Goal: Information Seeking & Learning: Learn about a topic

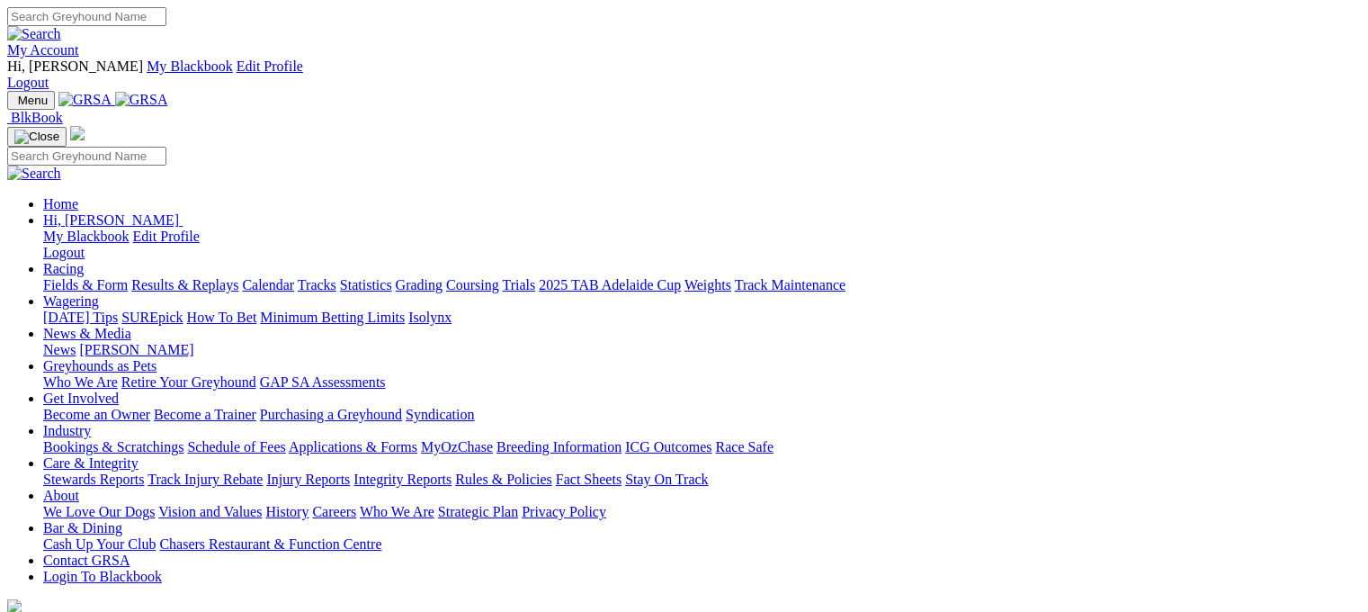
click at [76, 277] on link "Fields & Form" at bounding box center [85, 284] width 85 height 15
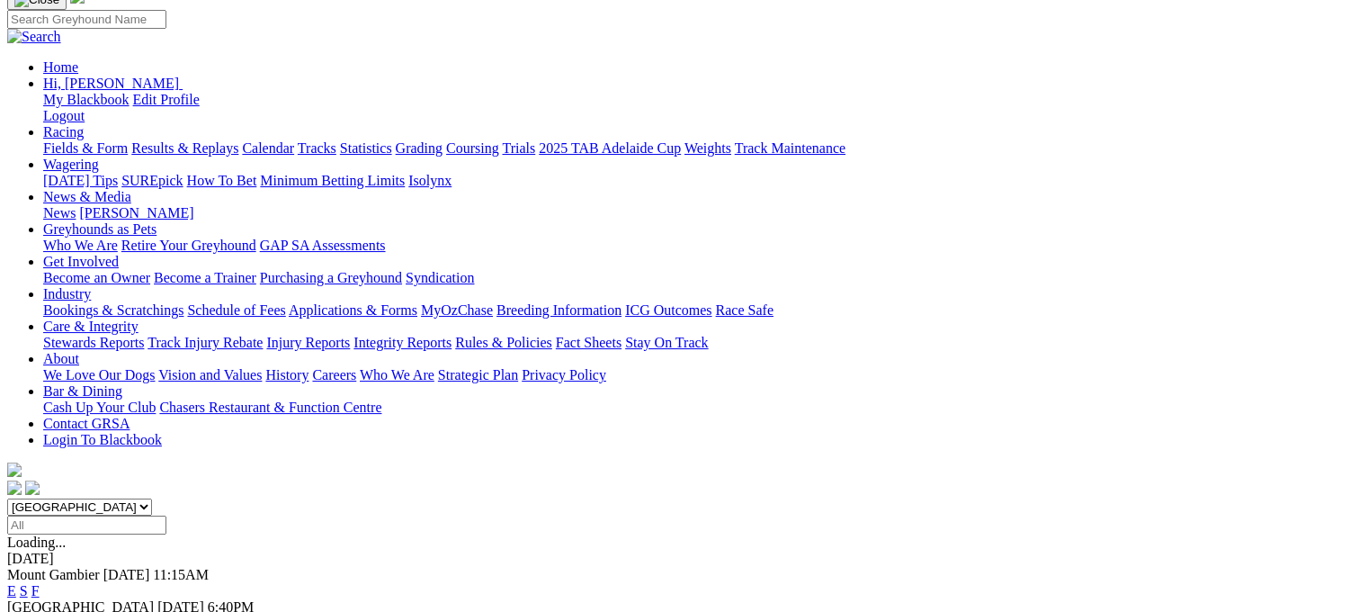
scroll to position [180, 0]
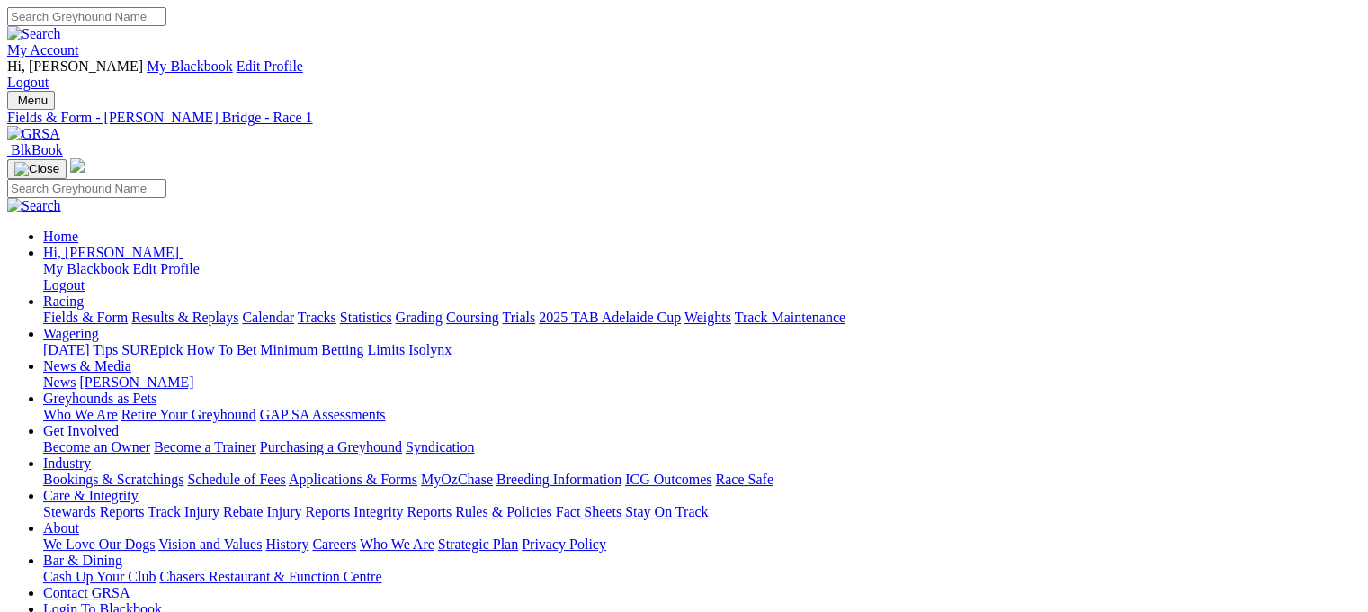
click at [60, 126] on img at bounding box center [33, 134] width 53 height 16
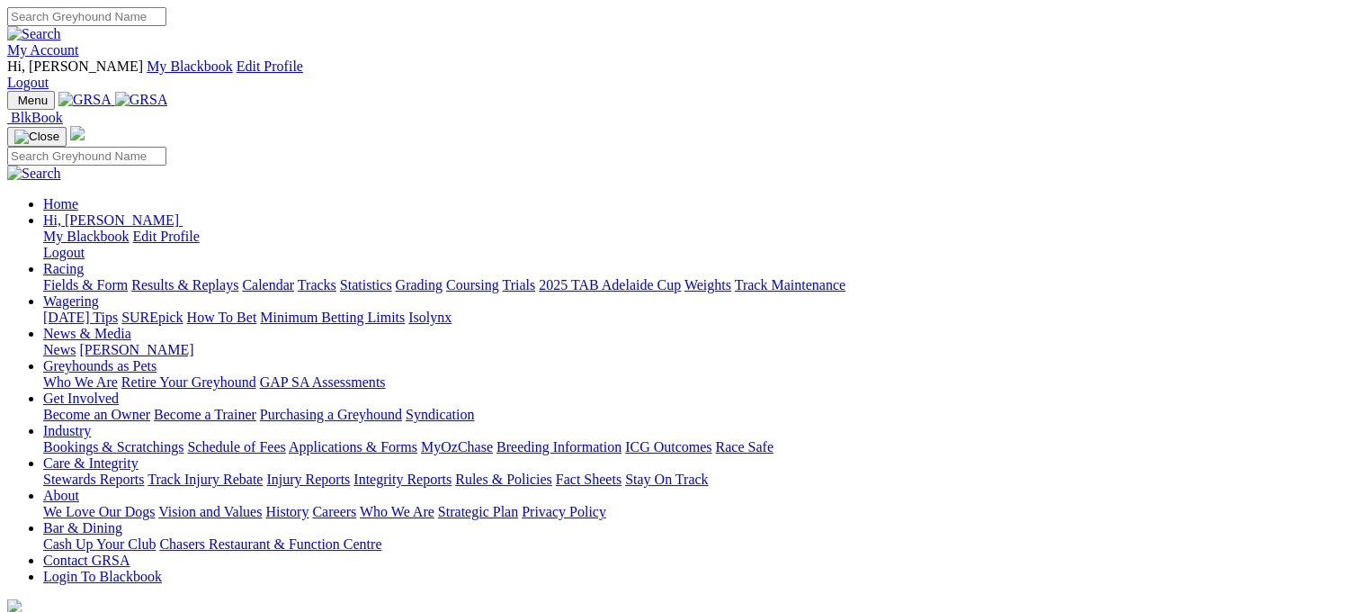
click at [61, 277] on link "Fields & Form" at bounding box center [85, 284] width 85 height 15
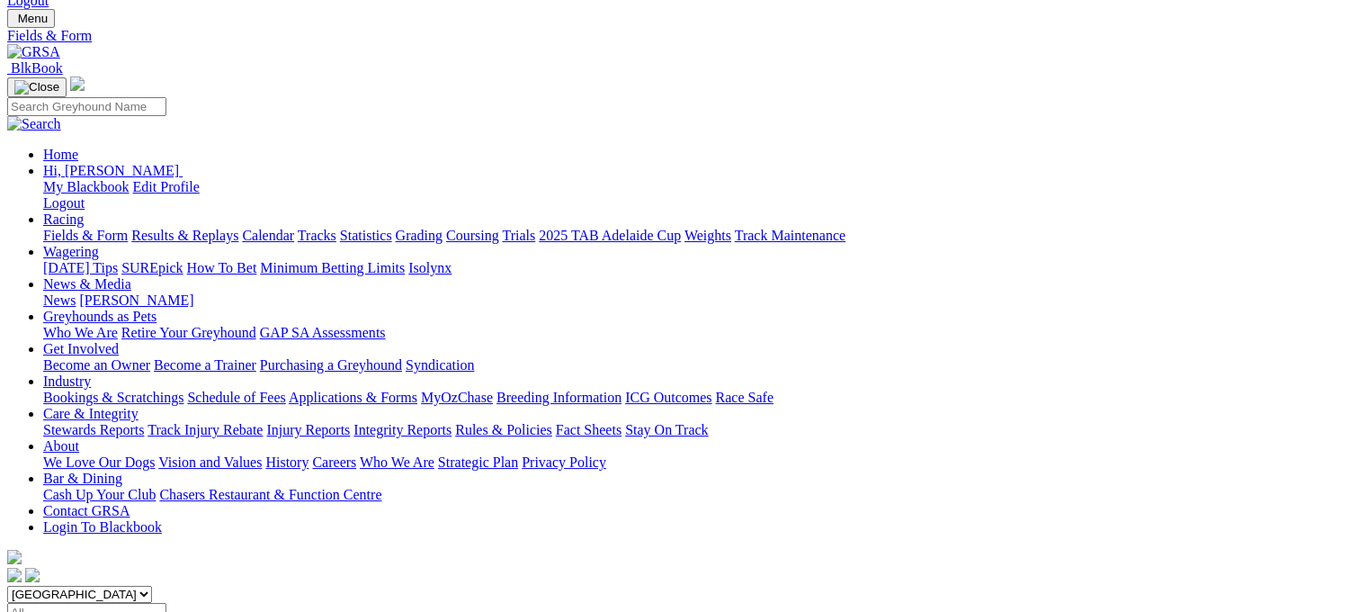
scroll to position [180, 0]
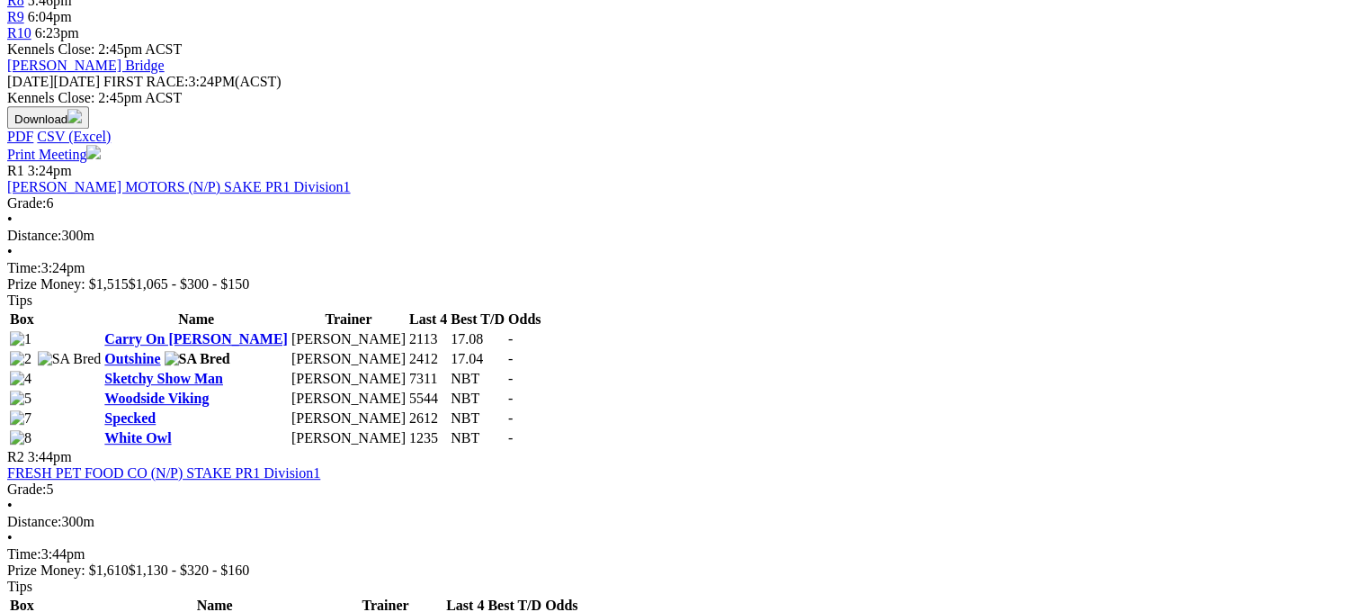
scroll to position [810, 0]
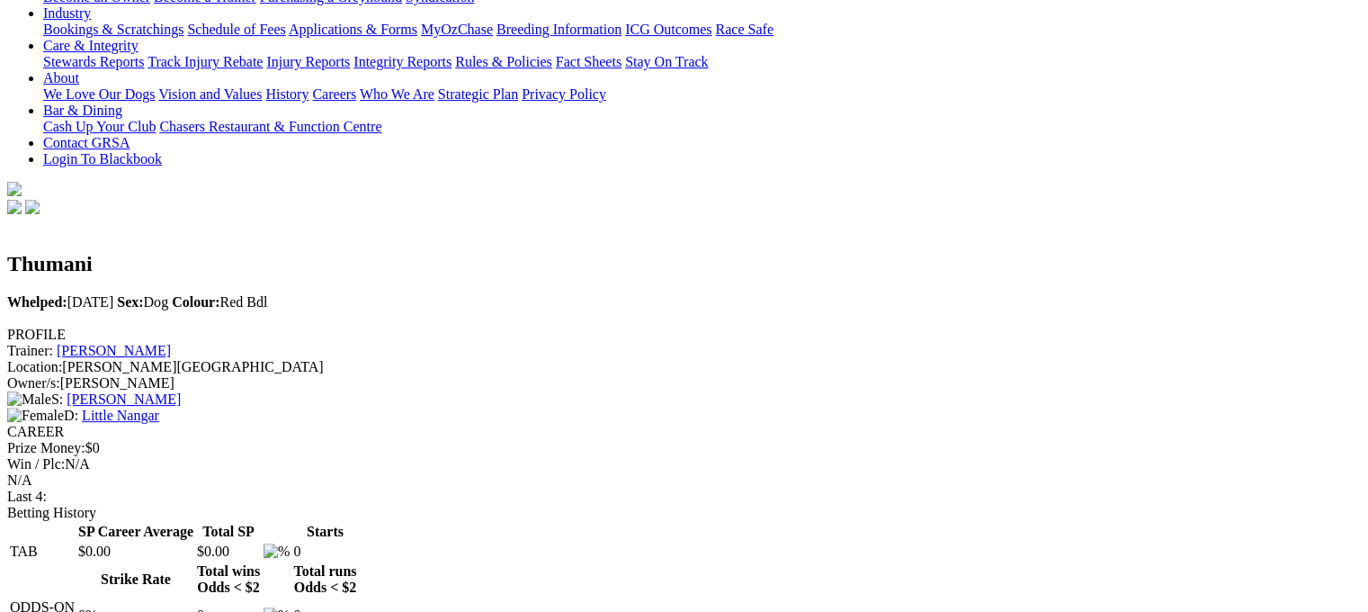
scroll to position [90, 0]
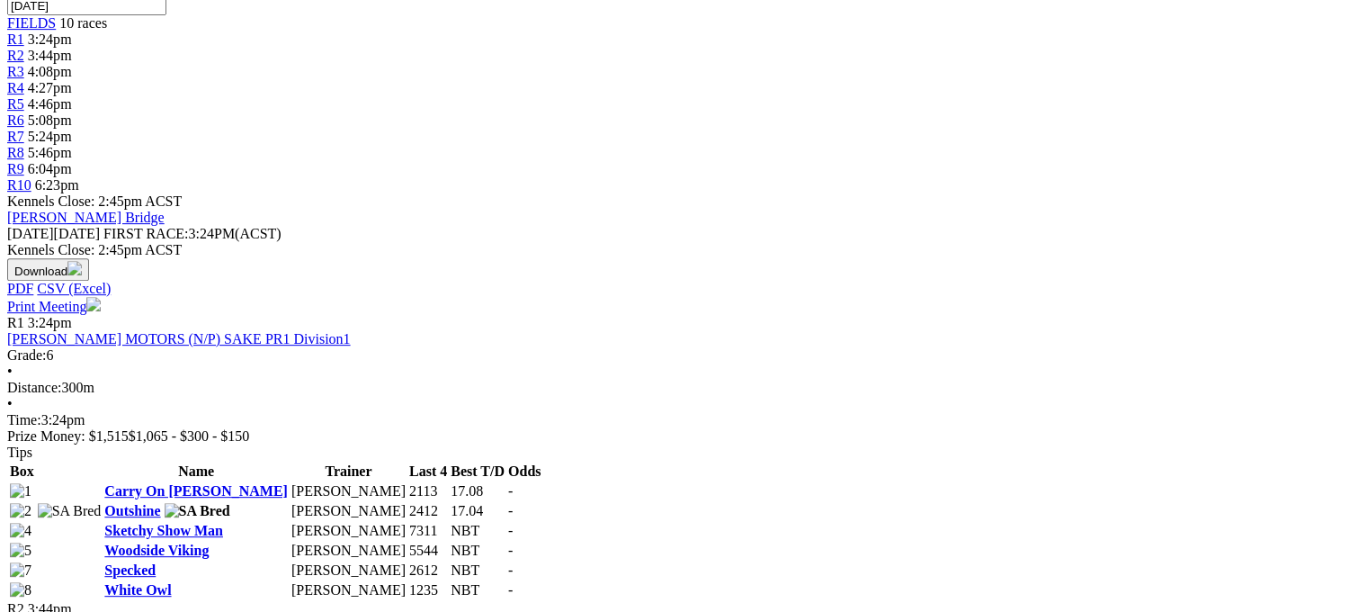
scroll to position [720, 0]
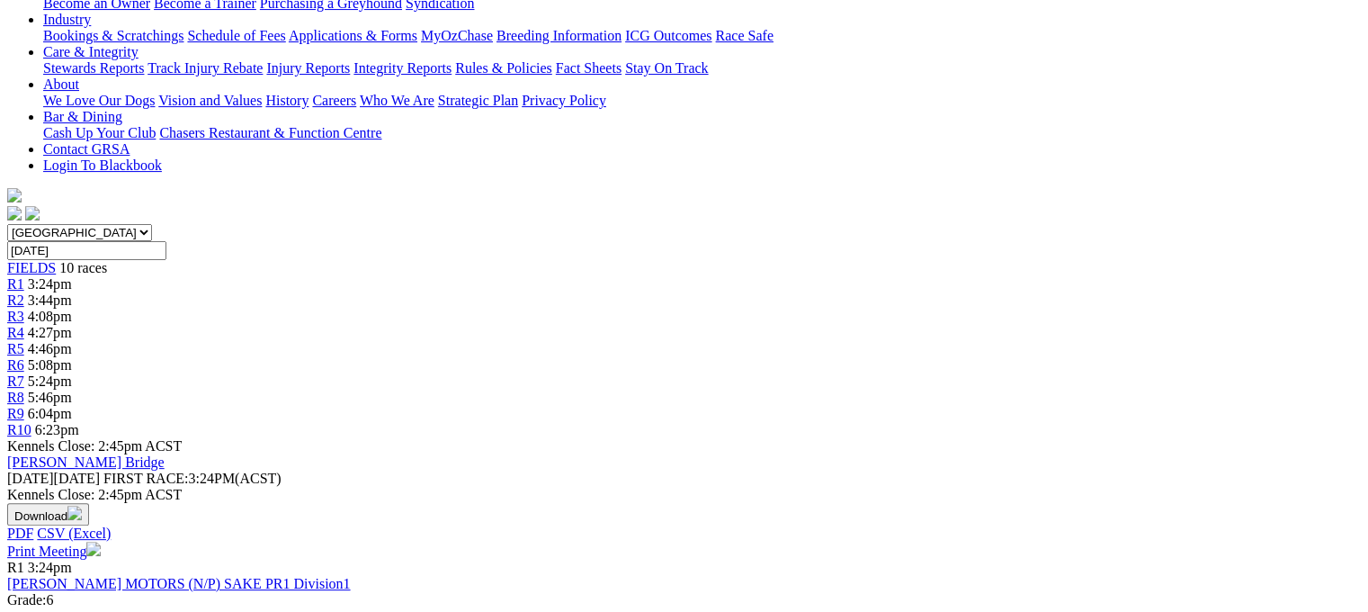
scroll to position [630, 0]
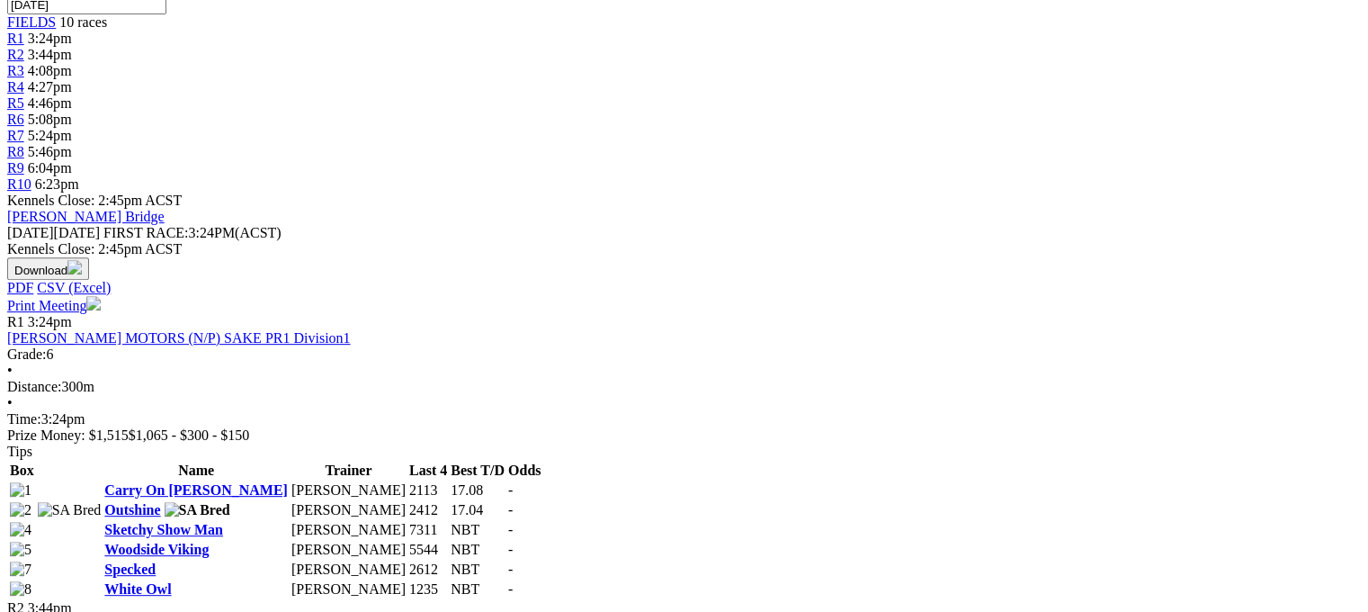
scroll to position [720, 0]
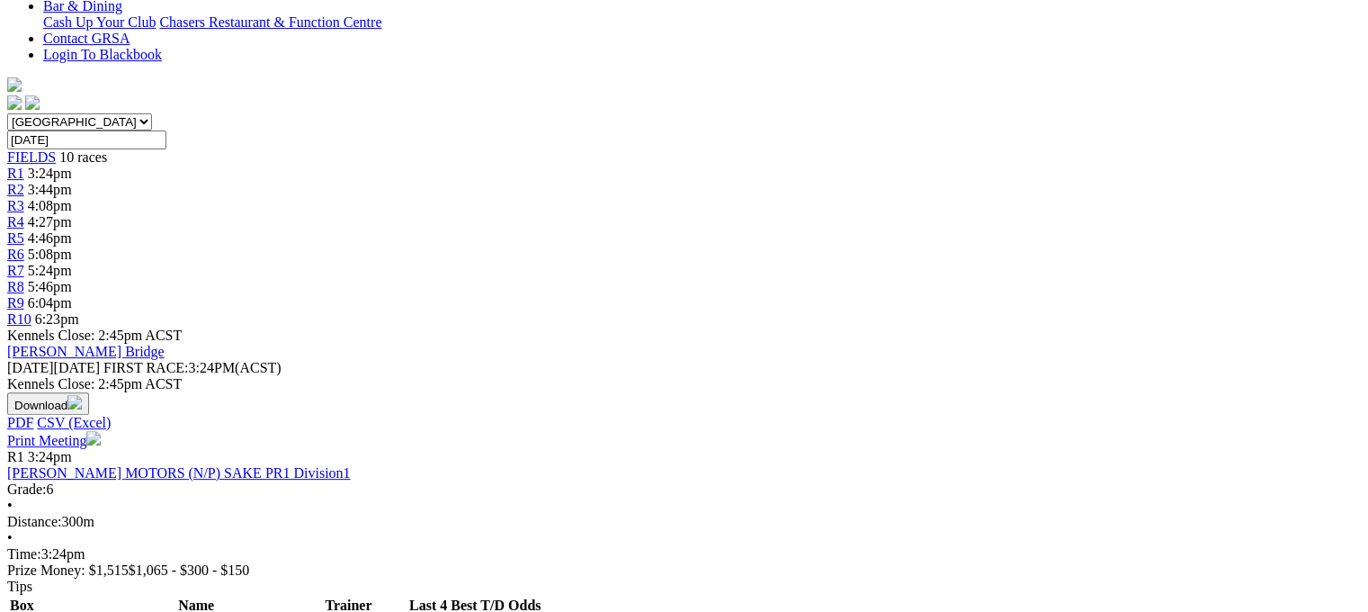
scroll to position [720, 0]
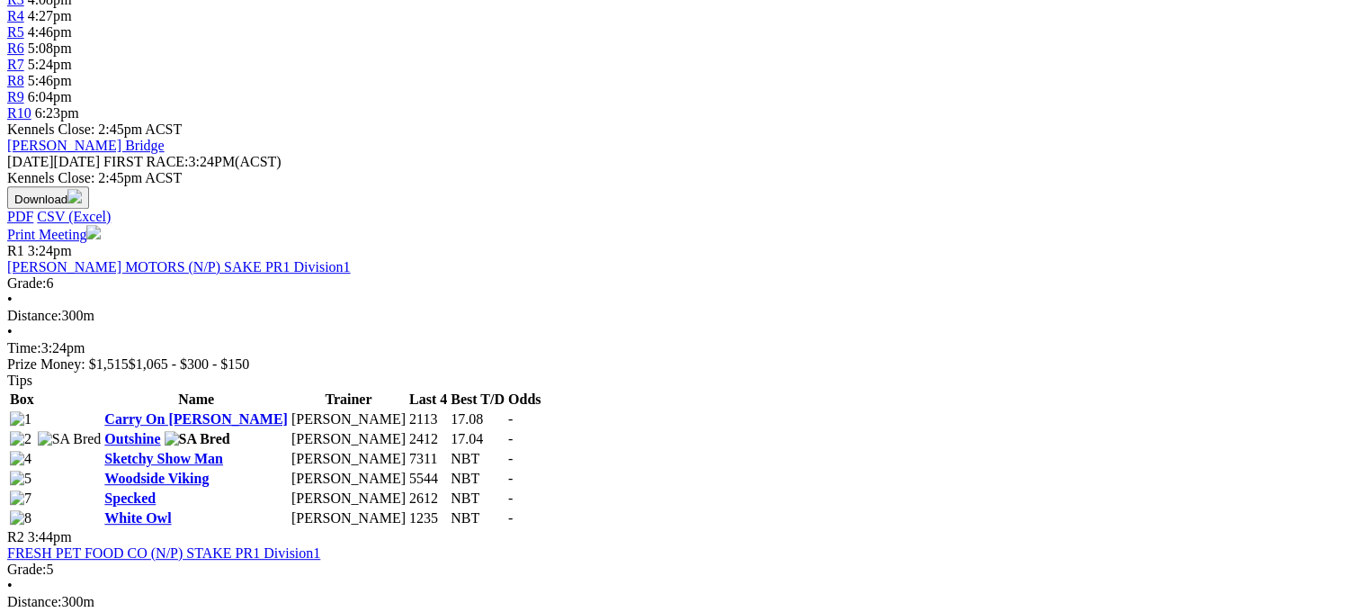
scroll to position [810, 0]
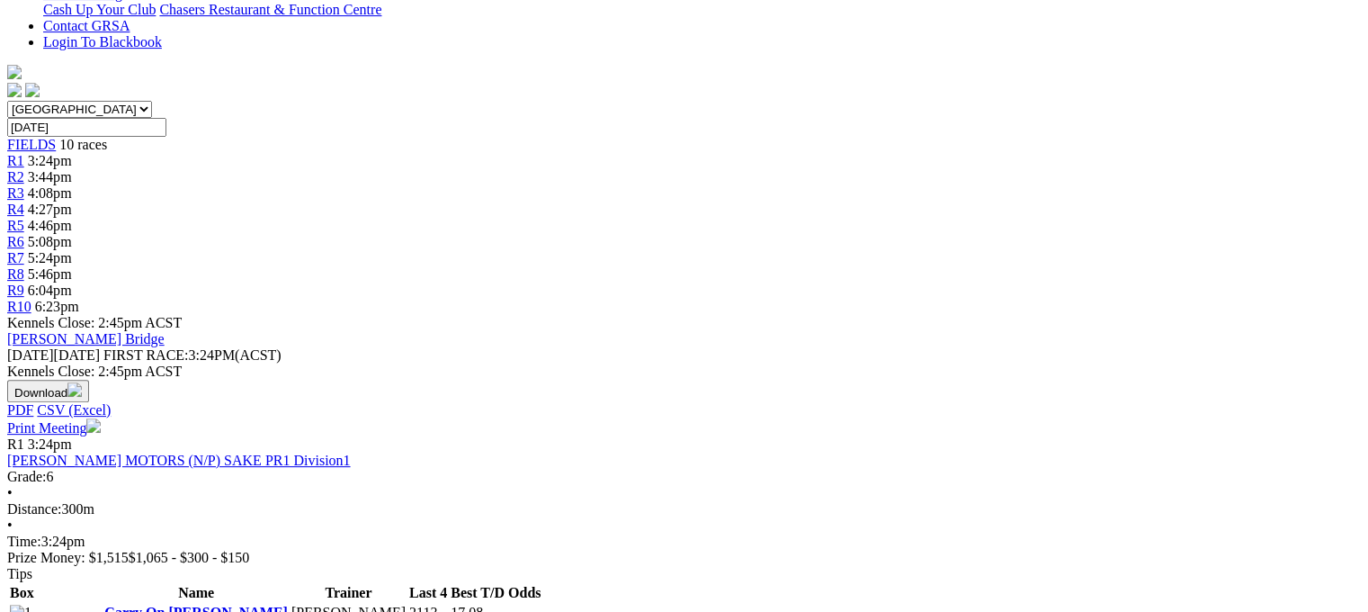
scroll to position [810, 0]
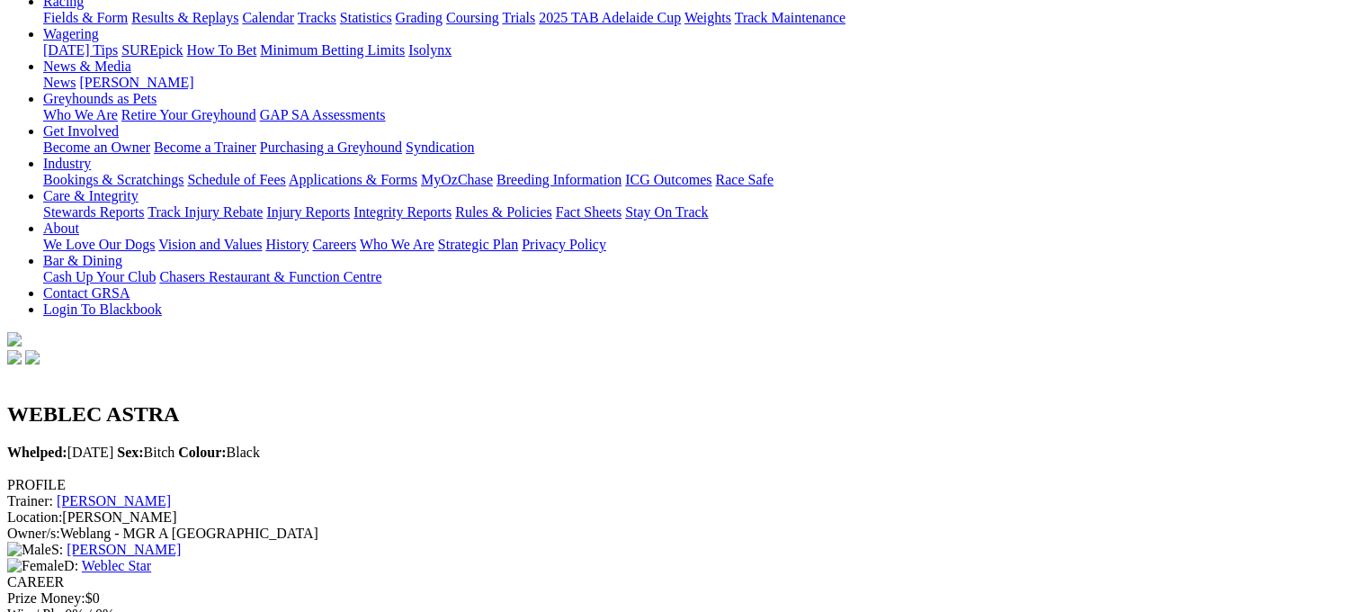
scroll to position [180, 0]
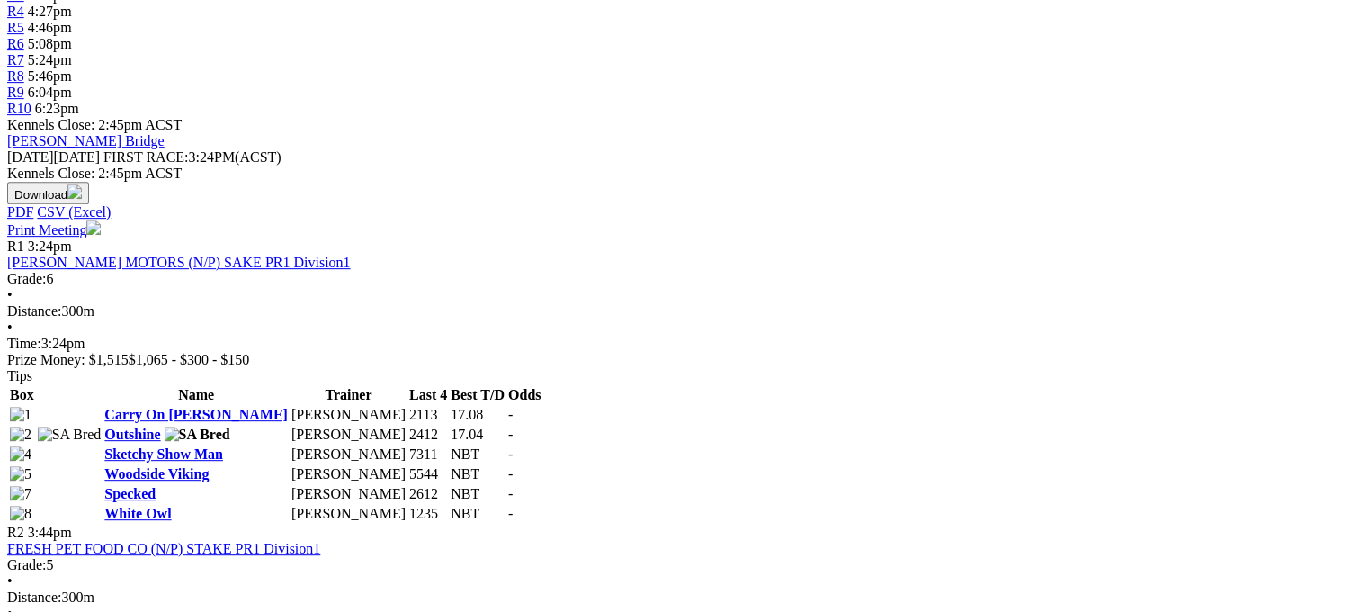
scroll to position [810, 0]
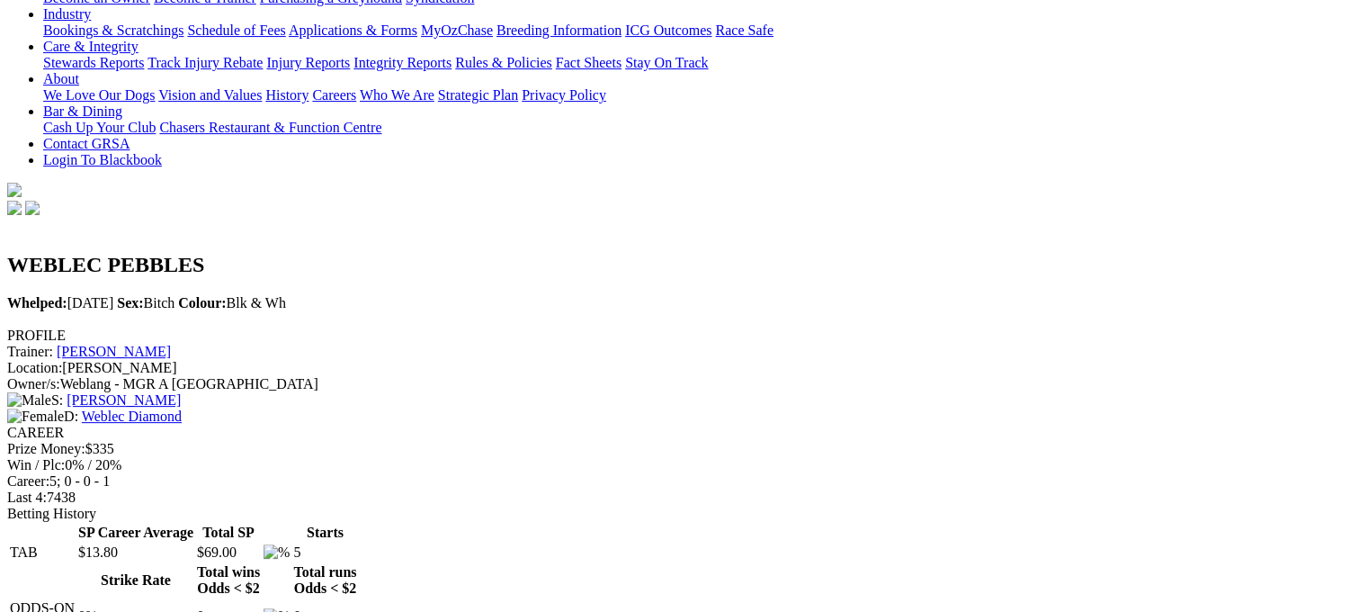
scroll to position [450, 0]
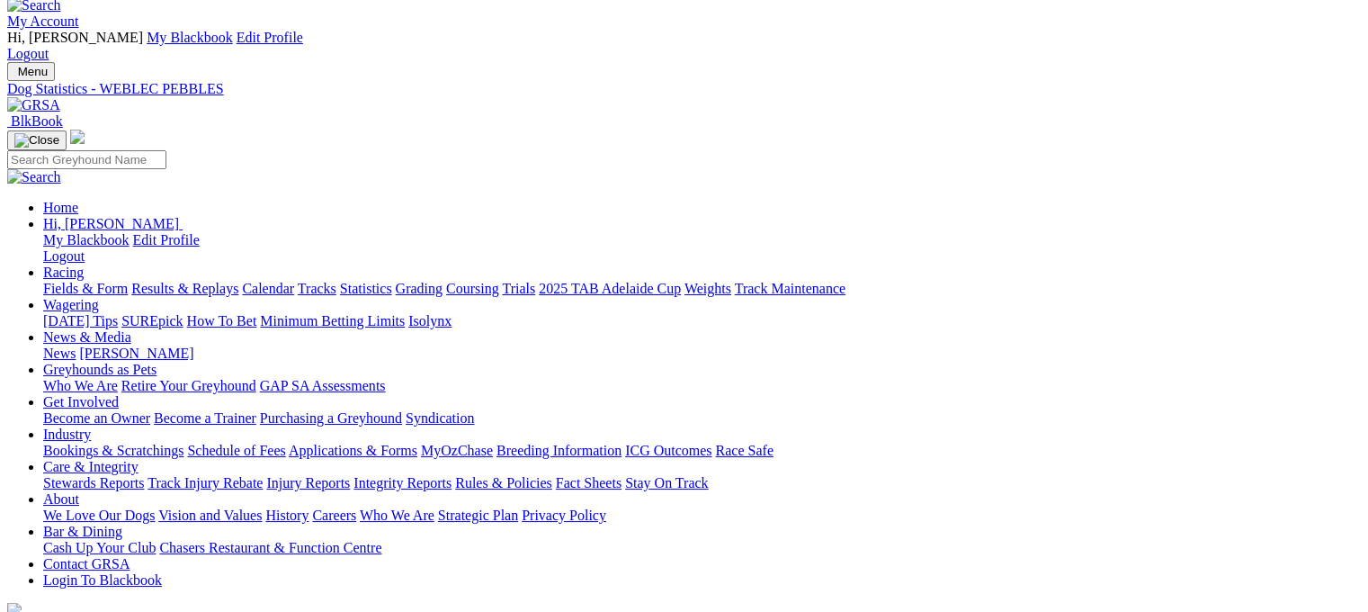
scroll to position [0, 0]
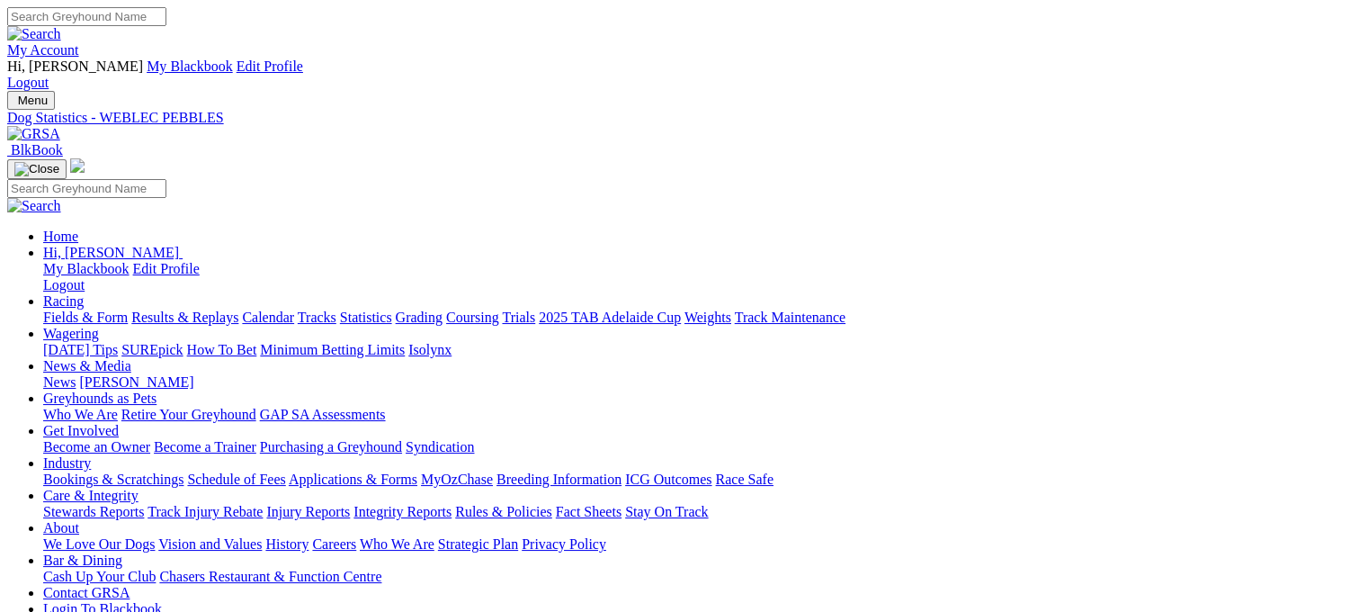
click at [45, 309] on link "Fields & Form" at bounding box center [85, 316] width 85 height 15
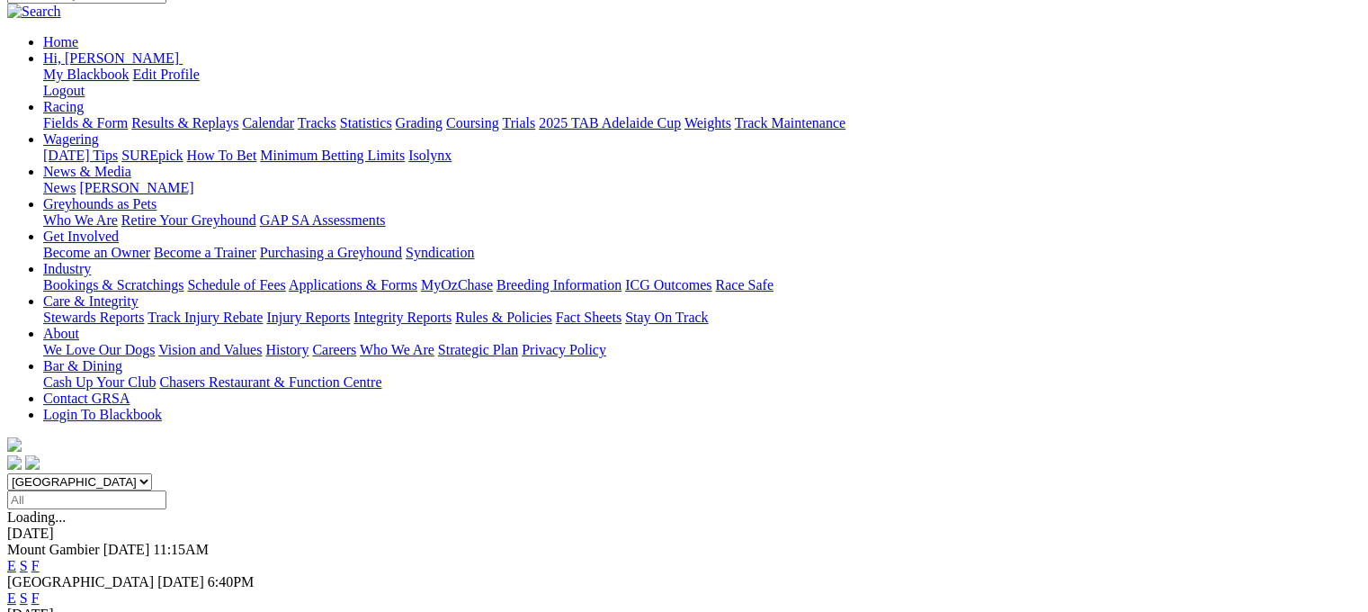
scroll to position [270, 0]
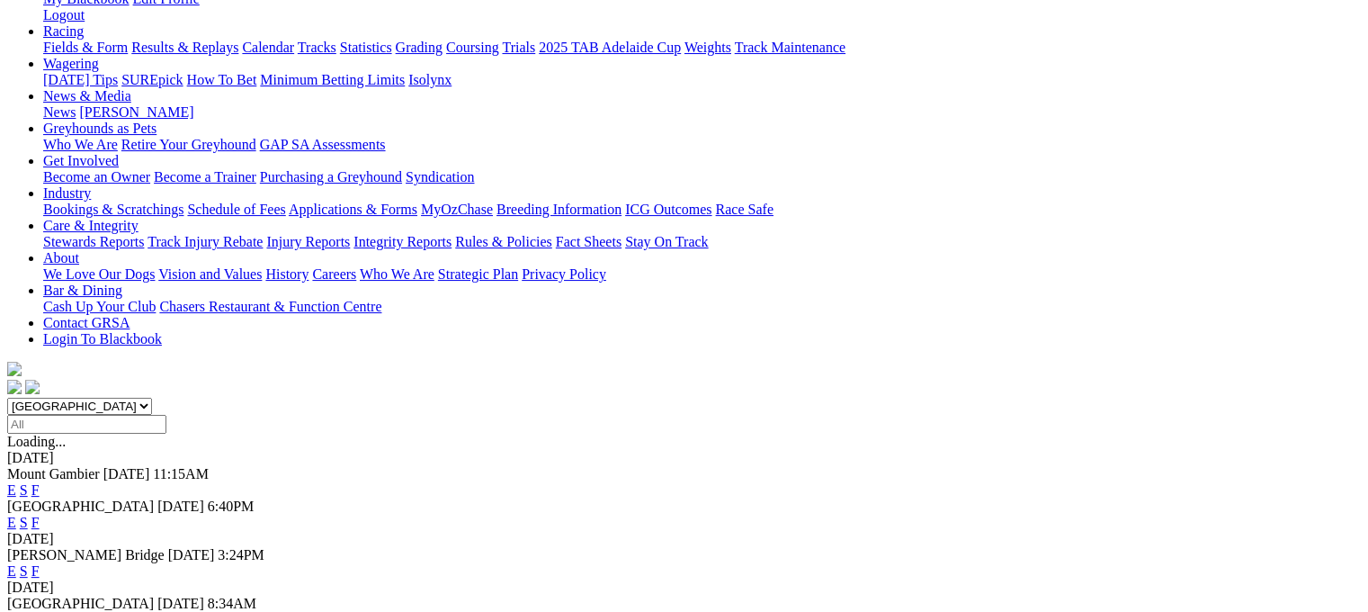
click at [40, 563] on link "F" at bounding box center [35, 570] width 8 height 15
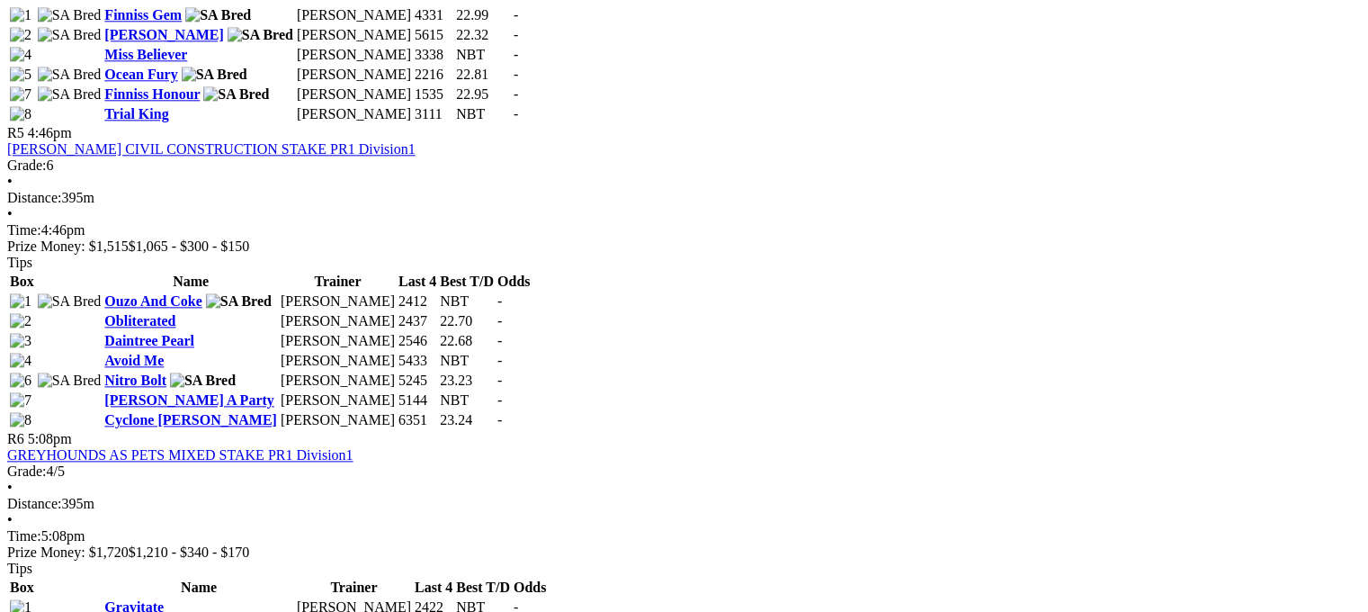
scroll to position [2159, 0]
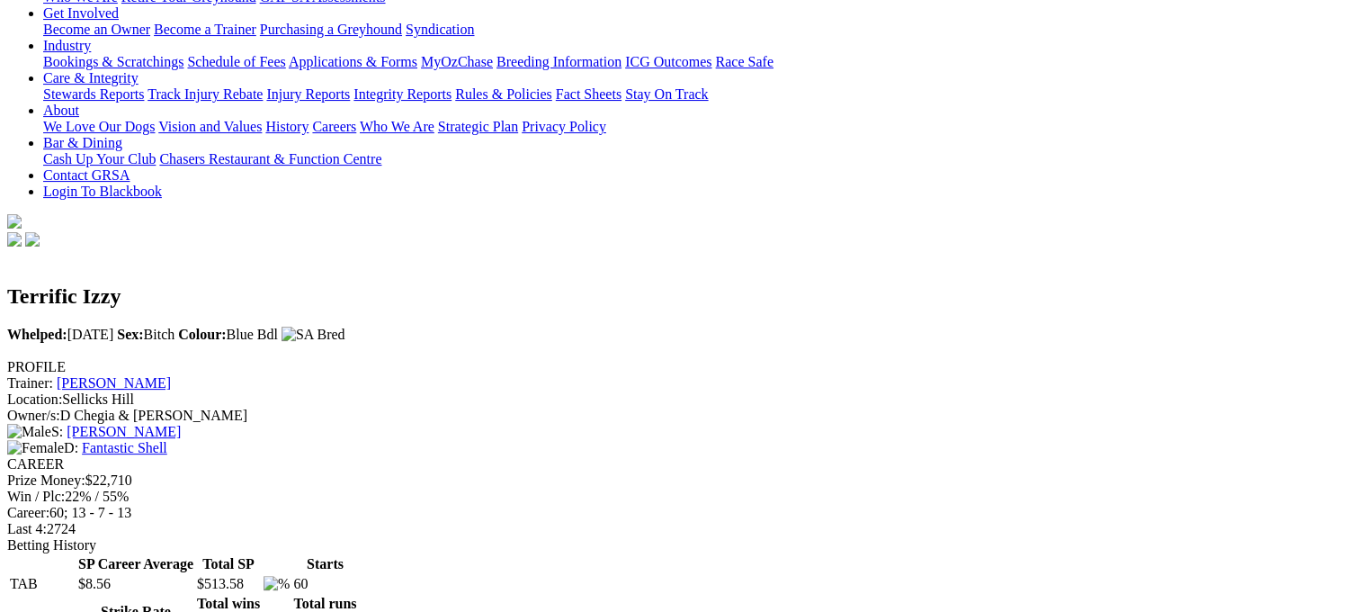
scroll to position [450, 0]
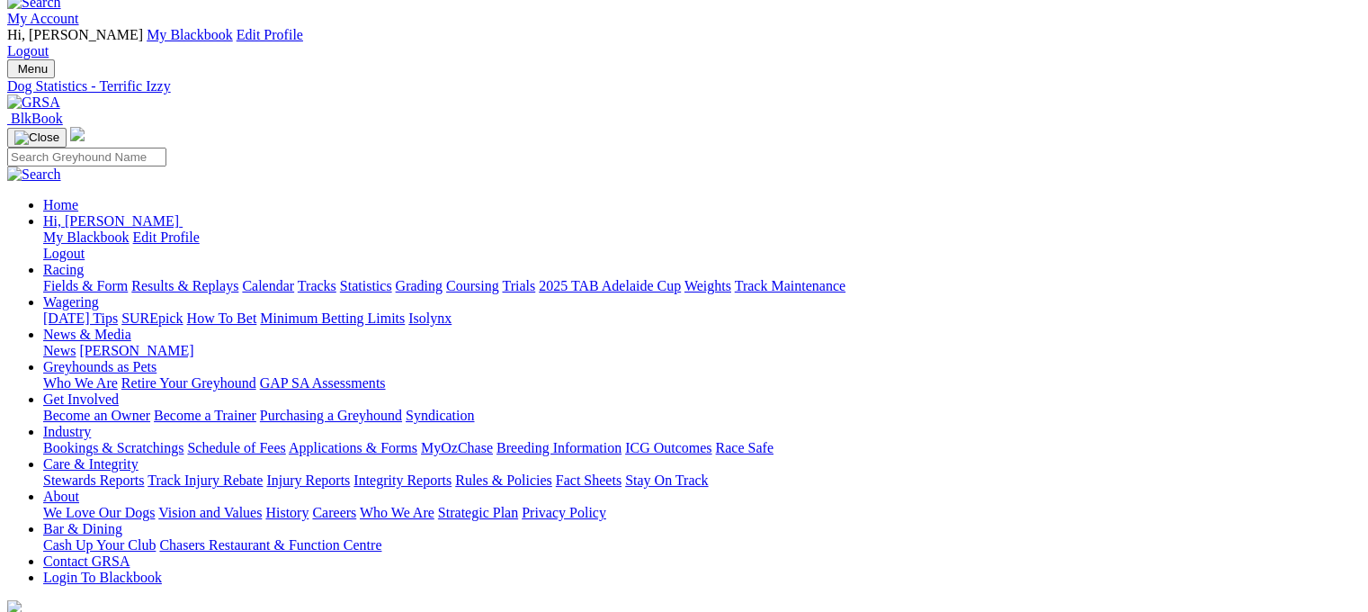
scroll to position [0, 0]
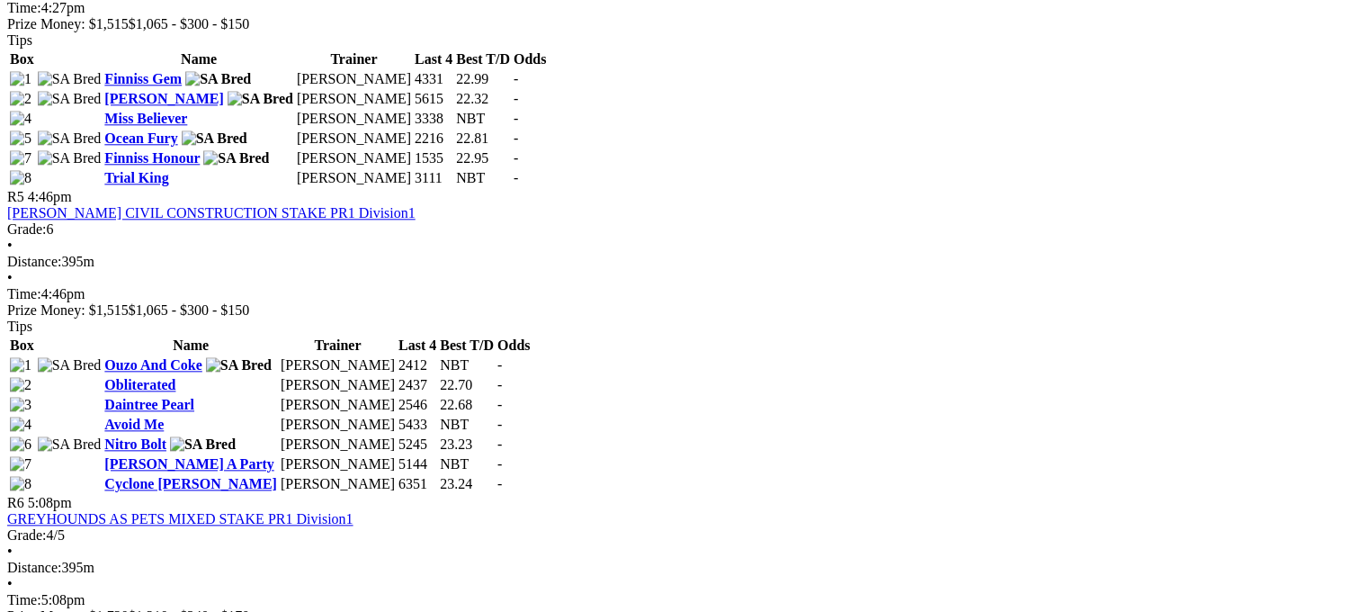
scroll to position [1979, 0]
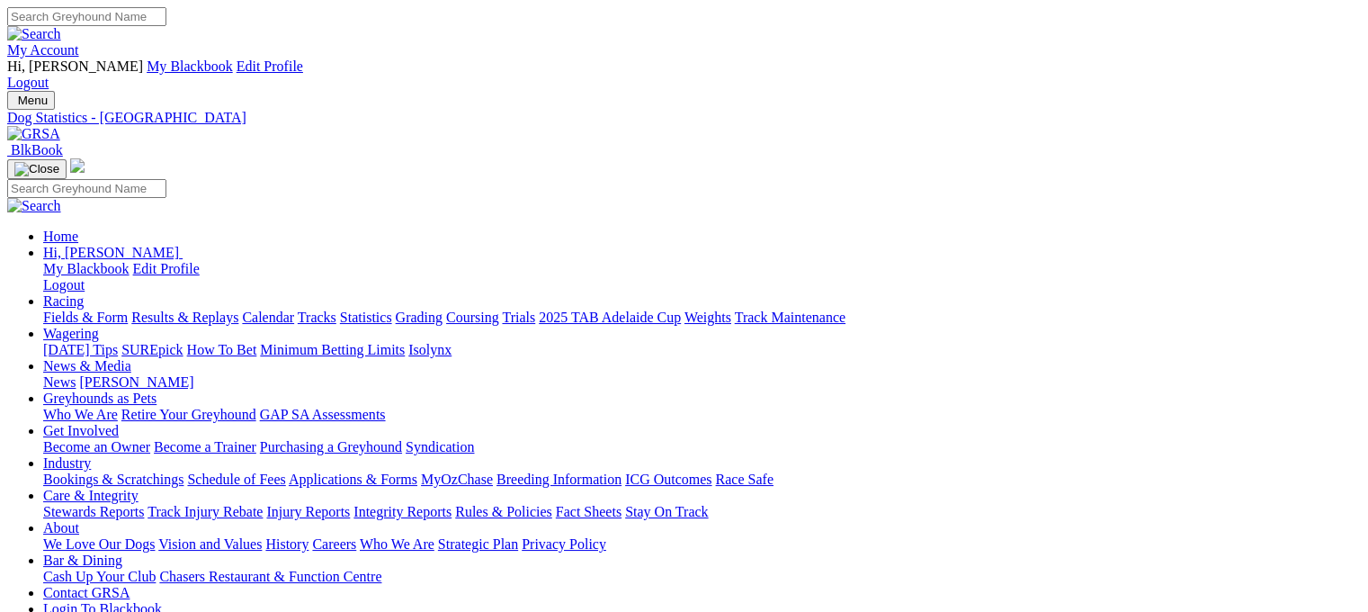
click at [94, 309] on link "Fields & Form" at bounding box center [85, 316] width 85 height 15
click at [50, 309] on link "Fields & Form" at bounding box center [85, 316] width 85 height 15
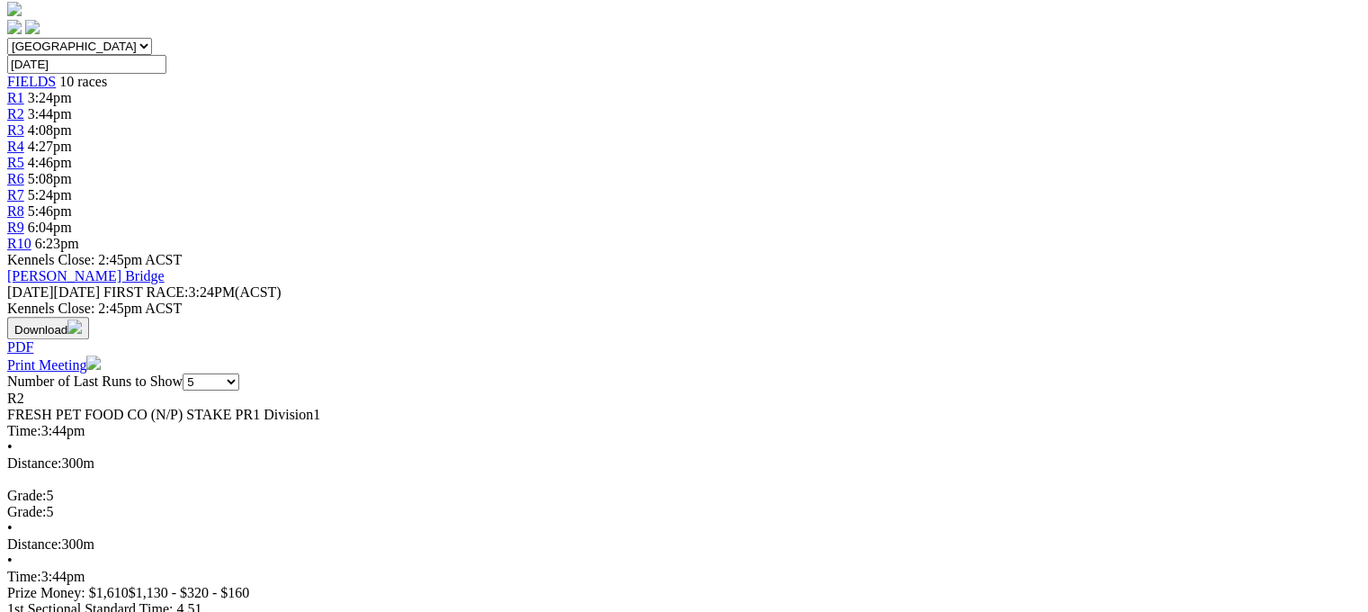
scroll to position [90, 0]
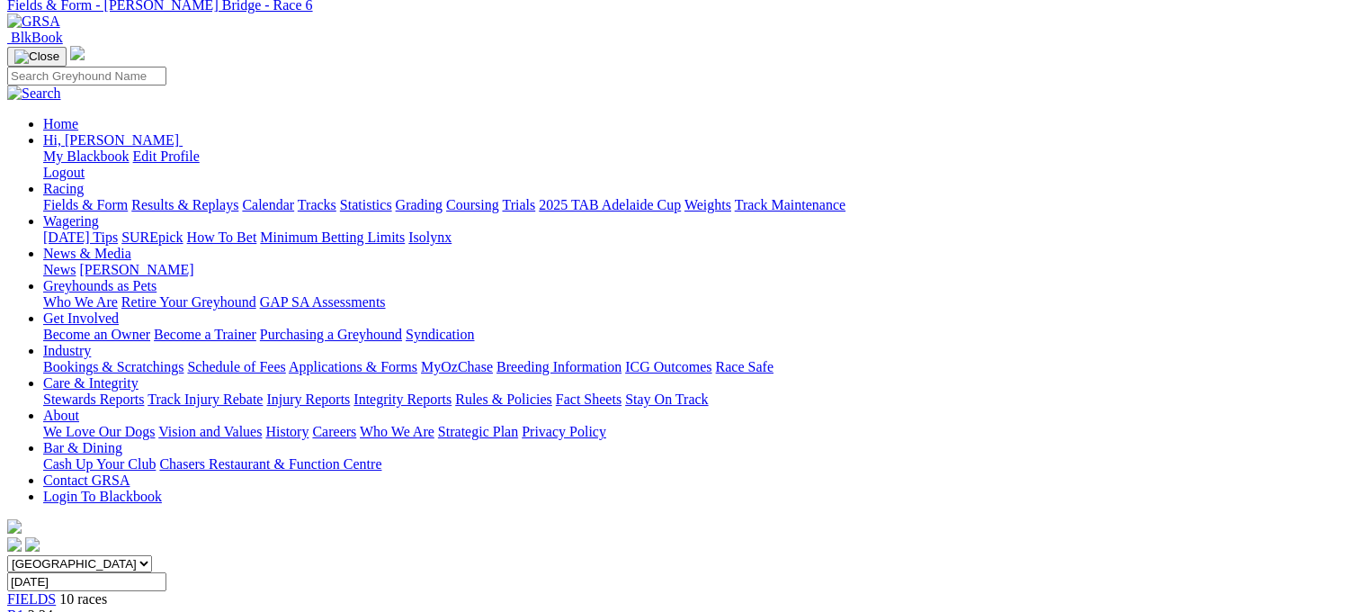
scroll to position [90, 0]
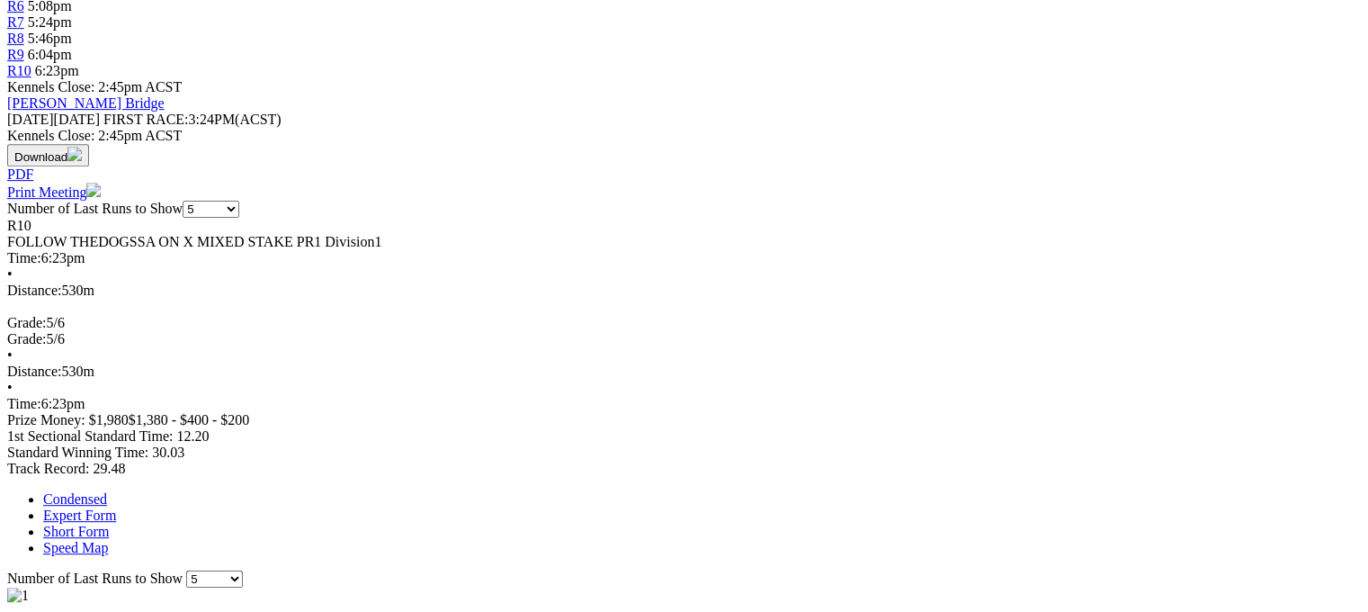
scroll to position [810, 0]
